Goal: Download file/media

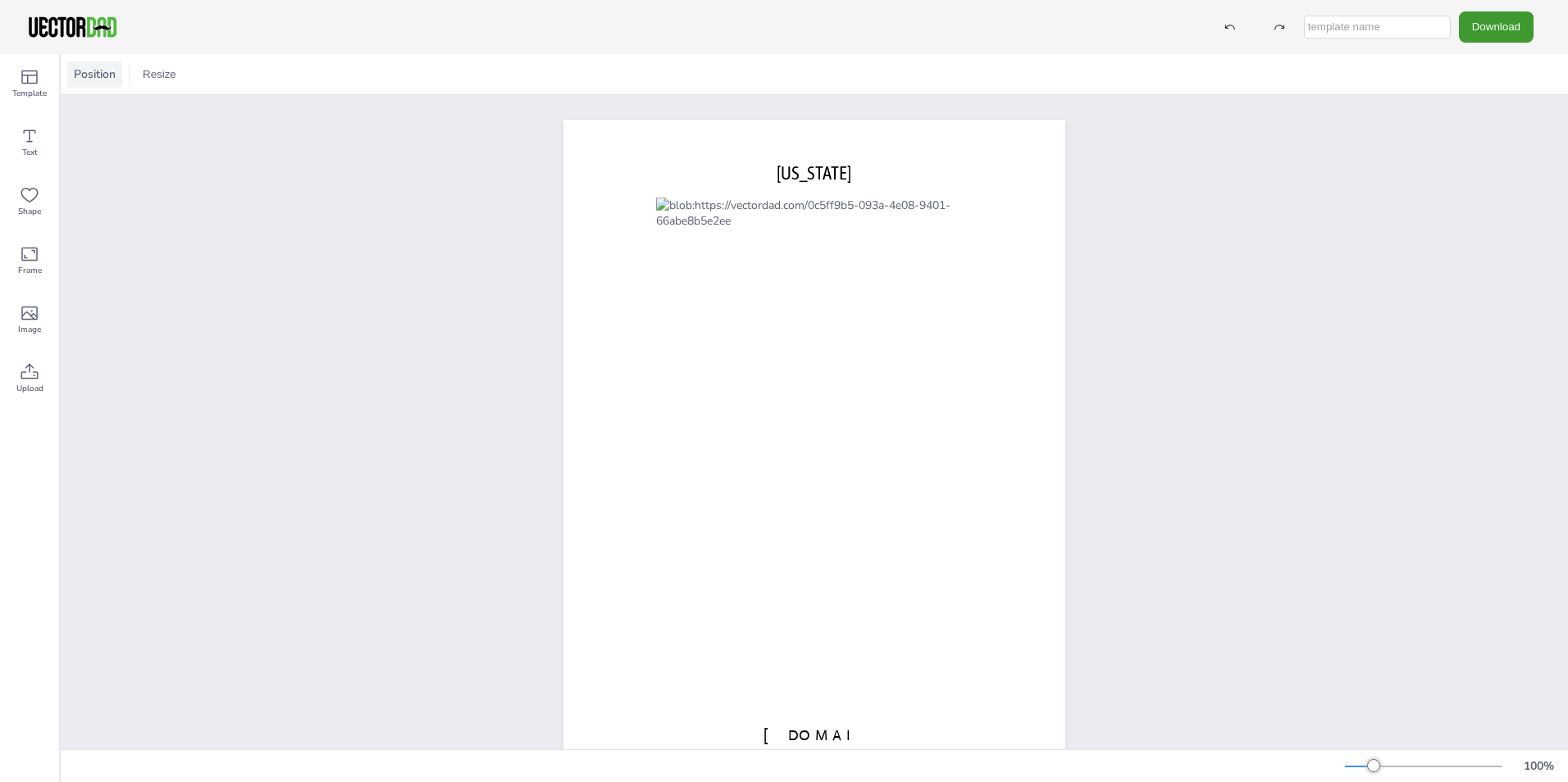
click at [85, 70] on span "Position" at bounding box center [94, 74] width 48 height 16
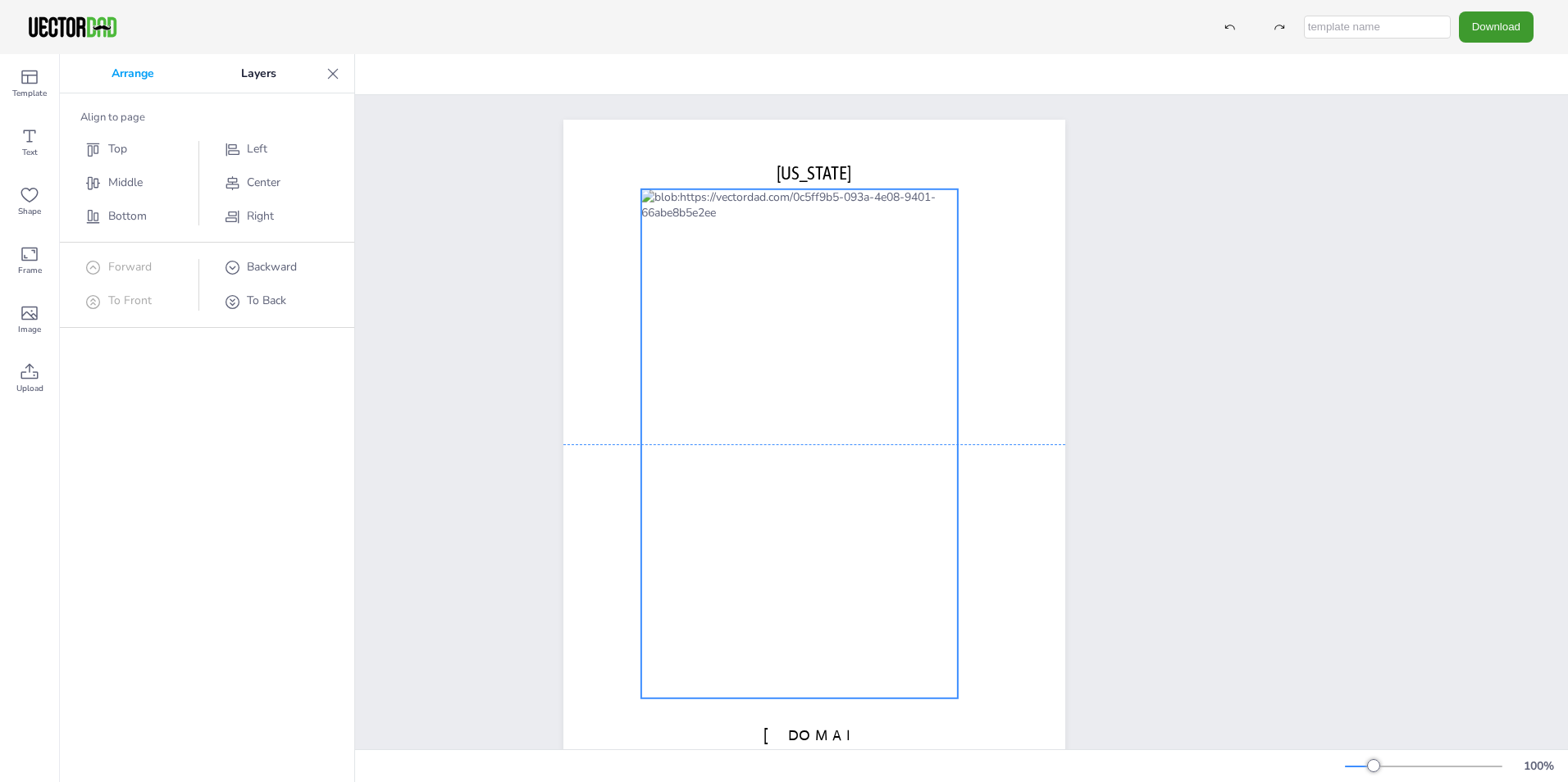
drag, startPoint x: 836, startPoint y: 366, endPoint x: 821, endPoint y: 358, distance: 17.0
click at [821, 358] on div at bounding box center [799, 444] width 316 height 509
click at [27, 203] on icon at bounding box center [29, 195] width 20 height 20
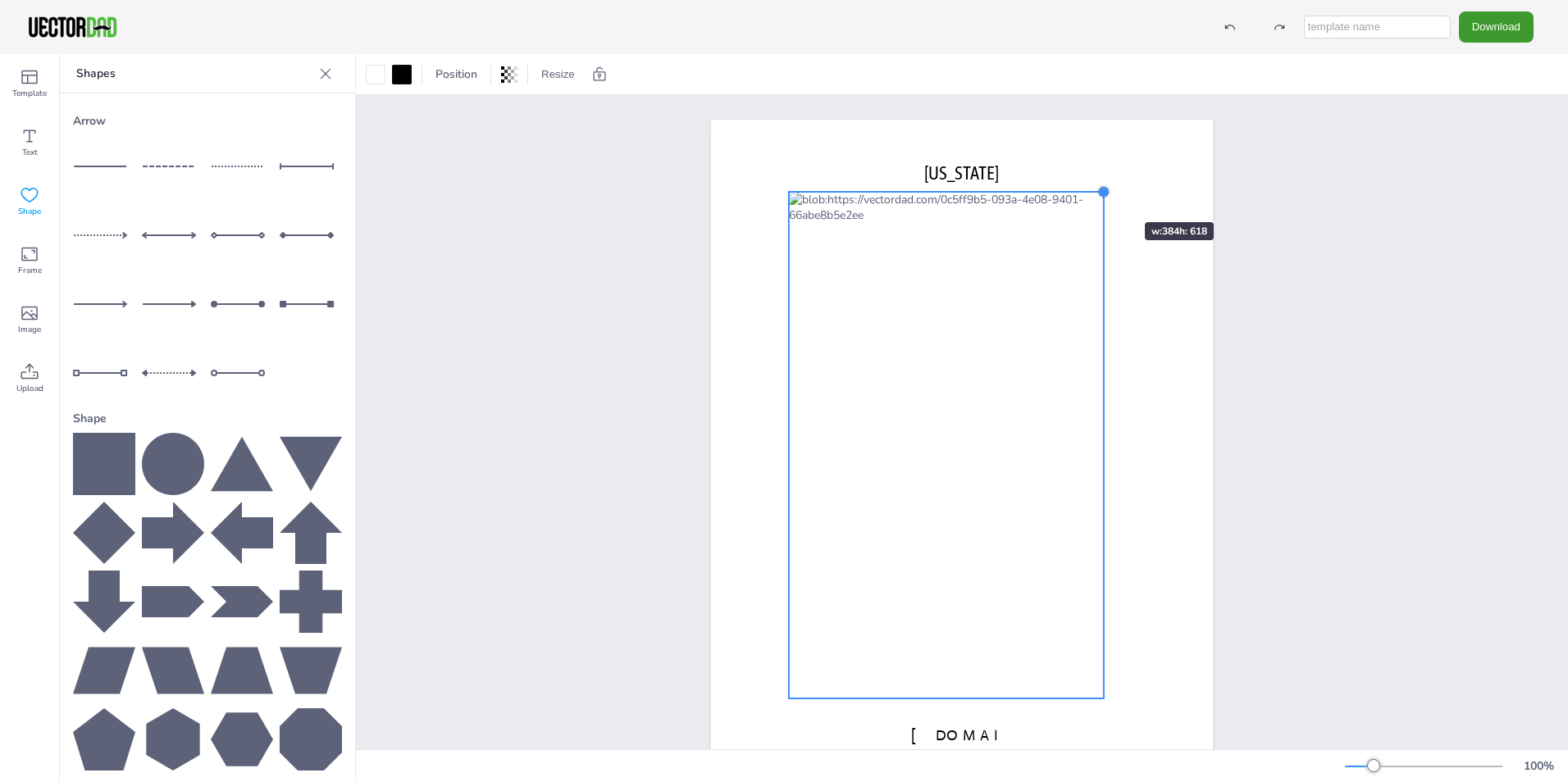
click at [1097, 193] on div at bounding box center [1103, 191] width 13 height 13
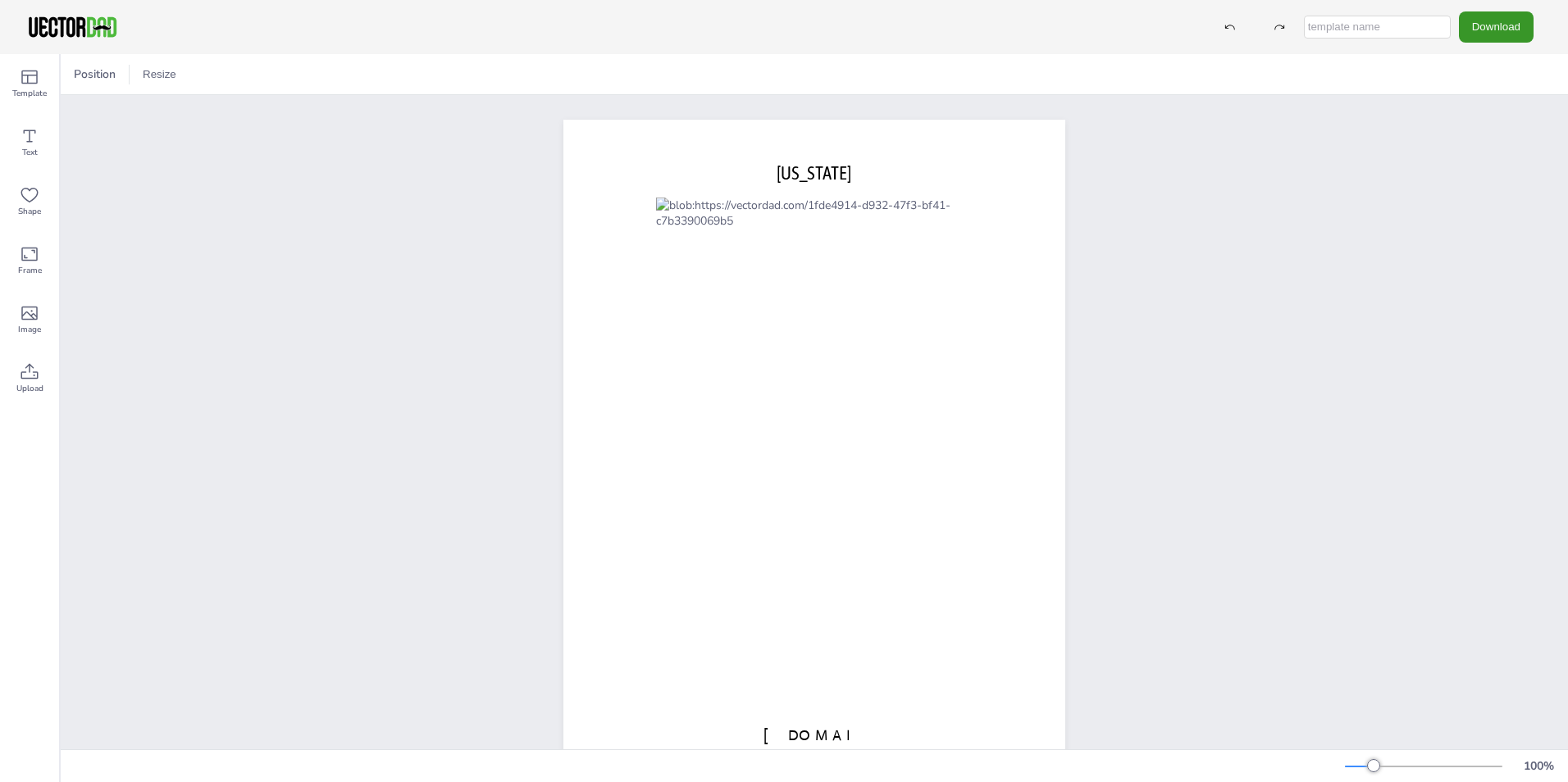
click at [1499, 28] on button "Download" at bounding box center [1496, 26] width 74 height 30
click at [1450, 200] on icon "Download" at bounding box center [1454, 201] width 18 height 18
